Goal: Navigation & Orientation: Find specific page/section

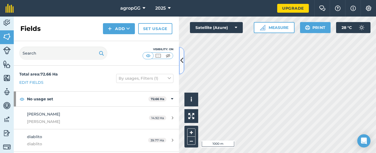
click at [182, 61] on icon at bounding box center [181, 61] width 3 height 10
